Goal: Task Accomplishment & Management: Complete application form

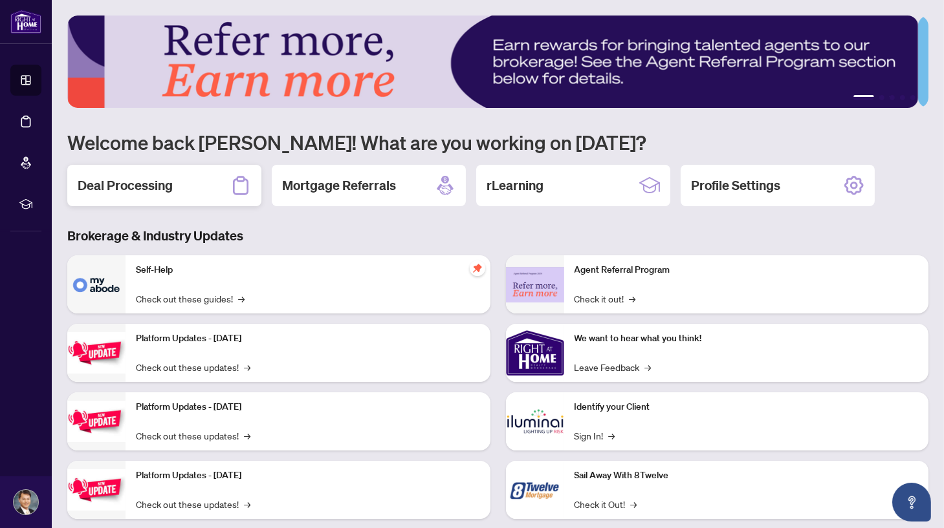
click at [171, 190] on div "Deal Processing" at bounding box center [164, 185] width 194 height 41
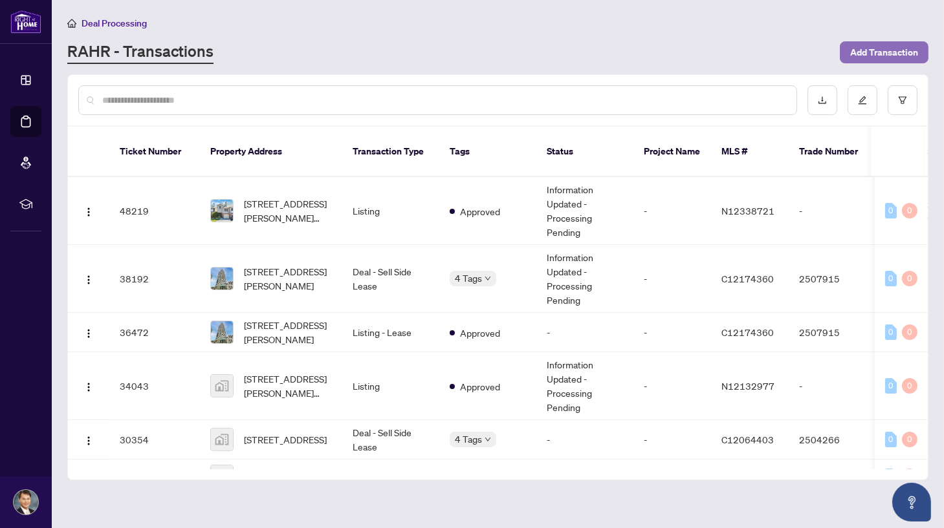
click at [878, 44] on span "Add Transaction" at bounding box center [884, 52] width 68 height 21
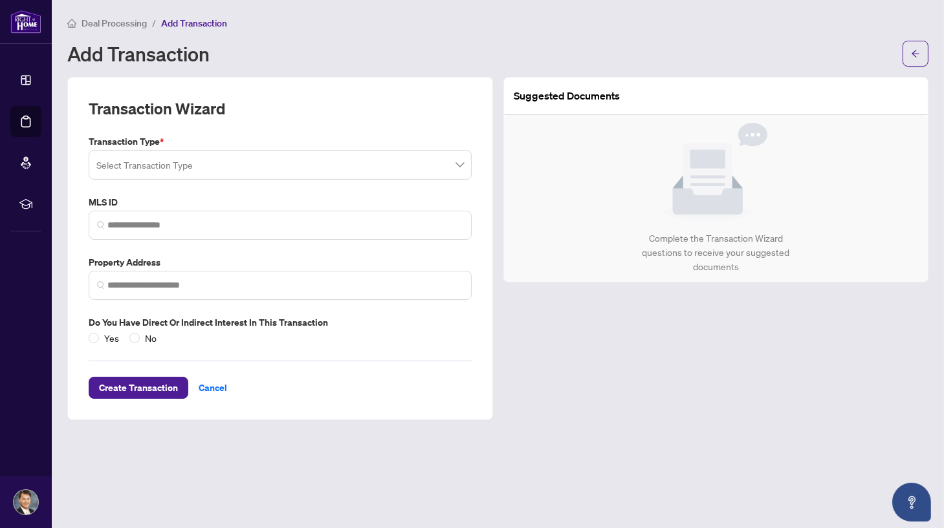
click at [456, 162] on span at bounding box center [279, 165] width 367 height 25
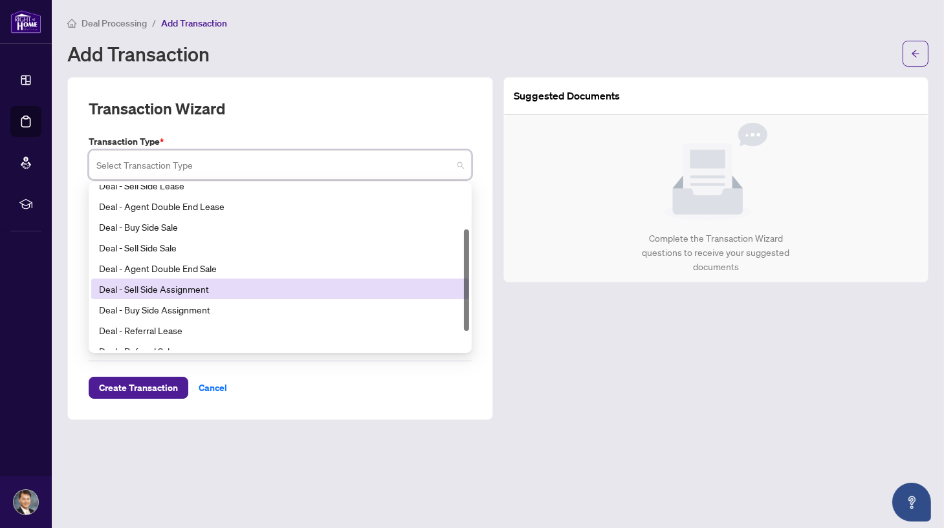
scroll to position [103, 0]
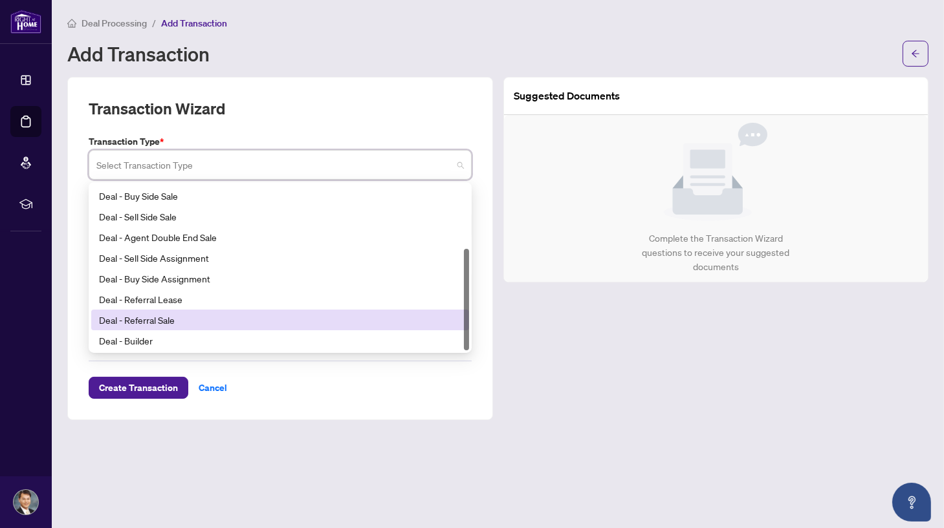
click at [559, 346] on div "Suggested Documents Complete the Transaction Wizard questions to receive your s…" at bounding box center [716, 248] width 436 height 343
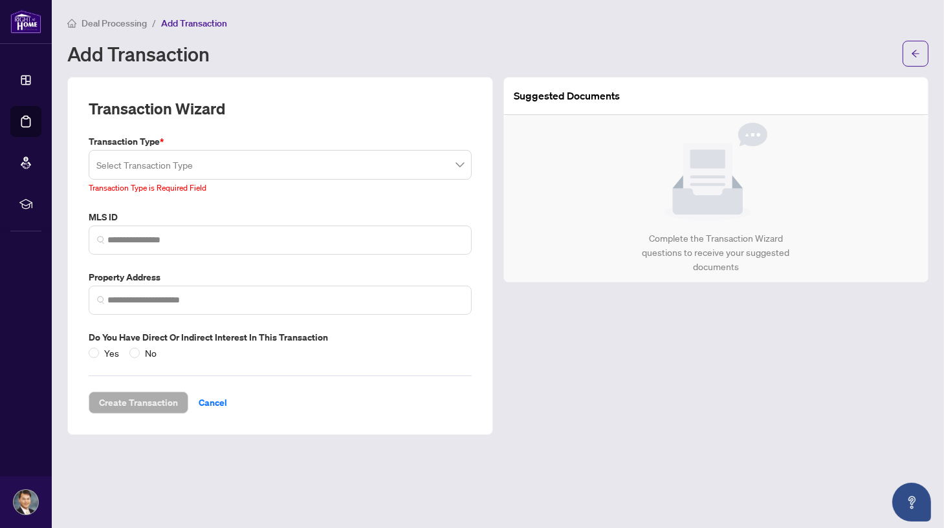
click at [459, 164] on span at bounding box center [279, 165] width 367 height 25
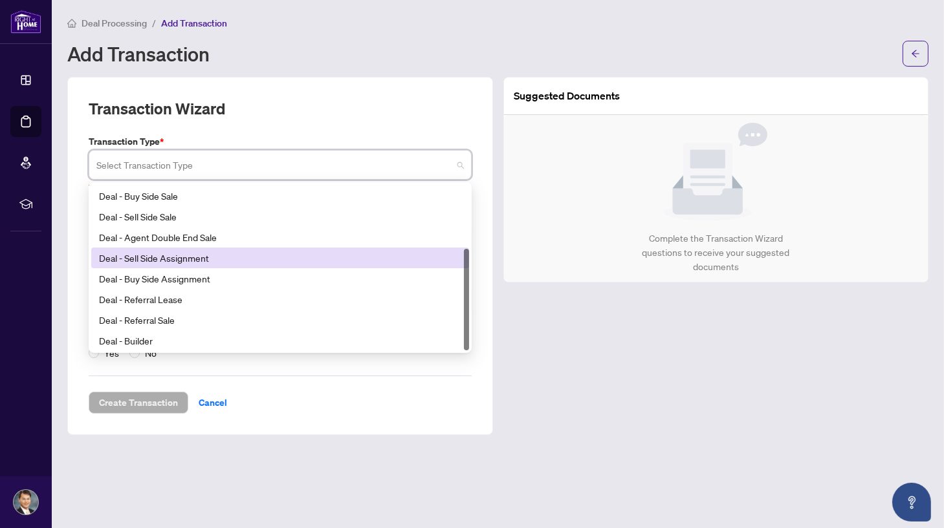
scroll to position [0, 0]
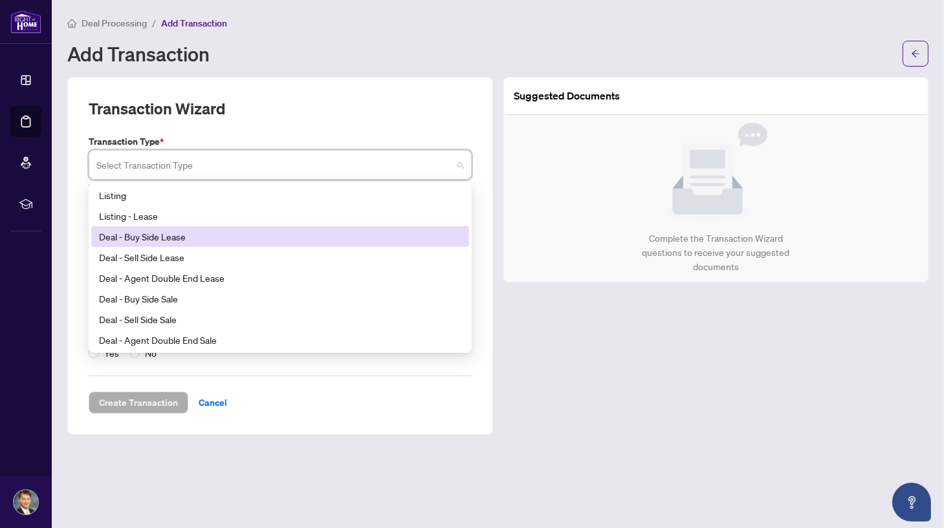
click at [372, 226] on div "Deal - Buy Side Lease" at bounding box center [280, 236] width 378 height 21
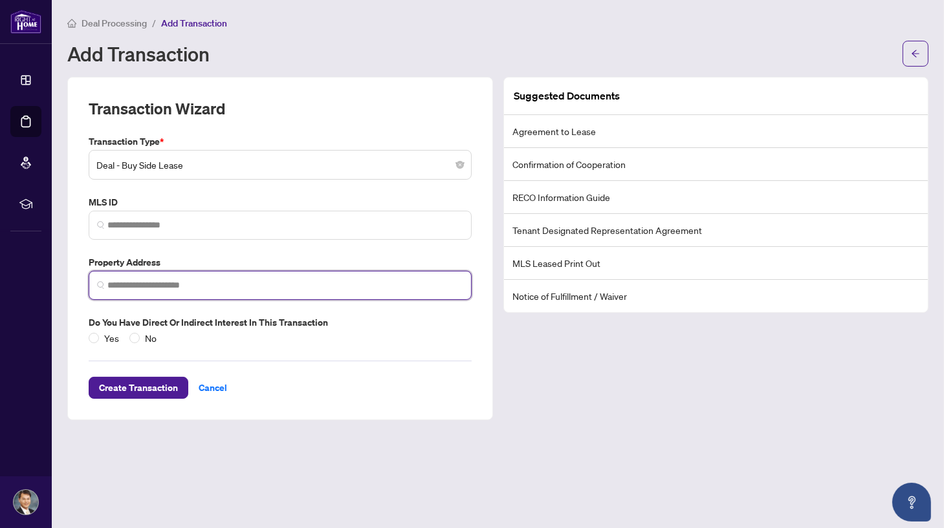
click at [362, 279] on input "search" at bounding box center [285, 286] width 356 height 14
